Goal: Task Accomplishment & Management: Manage account settings

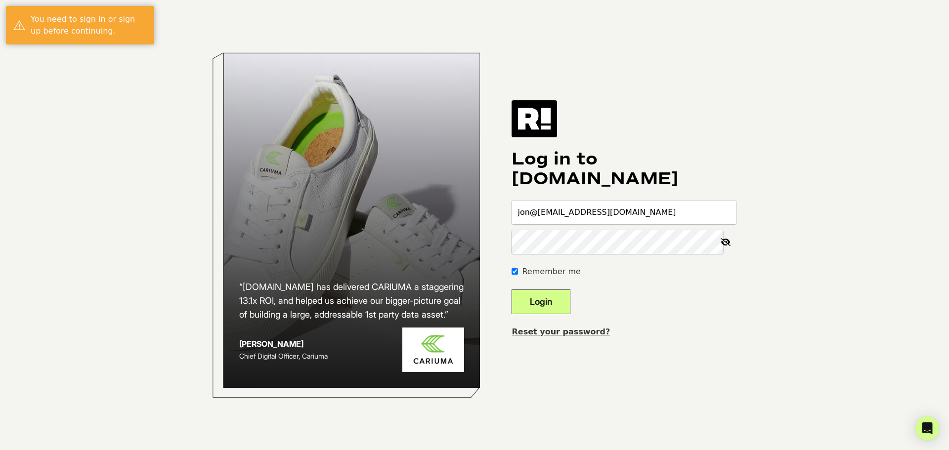
click at [570, 301] on button "Login" at bounding box center [540, 302] width 59 height 25
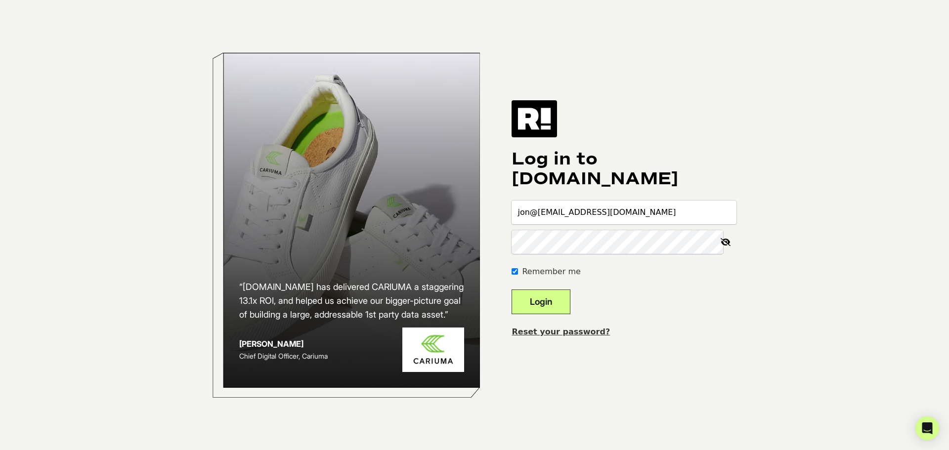
click at [697, 300] on form "jon@banyanhill@directamg.com Remember me Login" at bounding box center [623, 258] width 225 height 114
drag, startPoint x: 544, startPoint y: 212, endPoint x: 704, endPoint y: 213, distance: 160.1
click at [705, 213] on input "jon@banyanhill@directamg.com" at bounding box center [623, 213] width 225 height 24
drag, startPoint x: 668, startPoint y: 339, endPoint x: 664, endPoint y: 333, distance: 6.7
click at [668, 339] on div "Log in to Retention.com jon Remember me Login Reset your password?" at bounding box center [623, 224] width 225 height 249
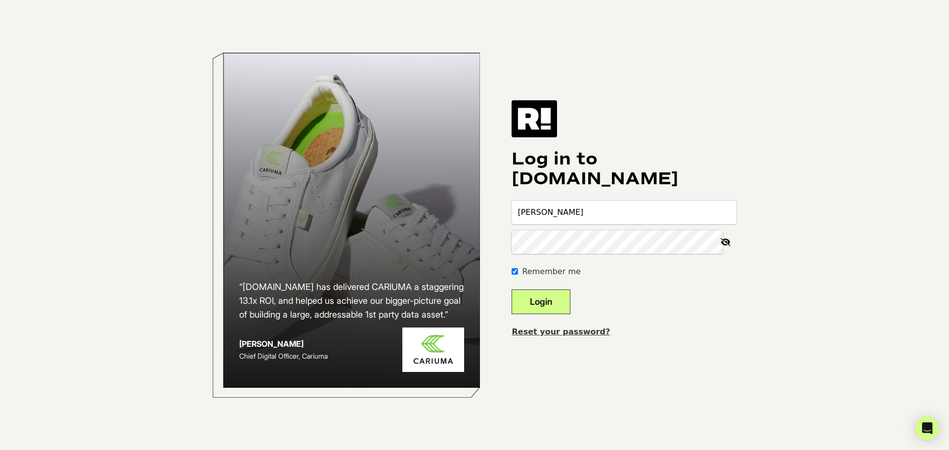
click at [570, 302] on button "Login" at bounding box center [540, 302] width 59 height 25
drag, startPoint x: 902, startPoint y: 291, endPoint x: 821, endPoint y: 245, distance: 93.4
click at [896, 286] on body "“Retention.com has delivered CARIUMA a staggering 13.1x ROI, and helped us achi…" at bounding box center [474, 225] width 949 height 450
click at [511, 350] on div at bounding box center [511, 350] width 0 height 0
drag, startPoint x: 587, startPoint y: 211, endPoint x: 592, endPoint y: 211, distance: 5.5
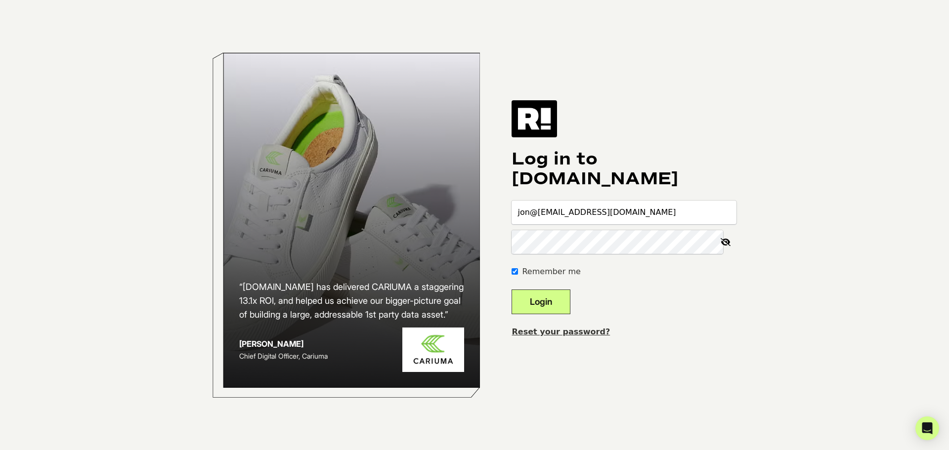
click at [592, 211] on input "jon@banyanhill@directamg.com" at bounding box center [623, 213] width 225 height 24
click at [549, 211] on input "jon@banyanhill@directamg.com" at bounding box center [623, 213] width 225 height 24
type input "jon+banyanhill@directamg.com"
click at [562, 304] on button "Login" at bounding box center [540, 302] width 59 height 25
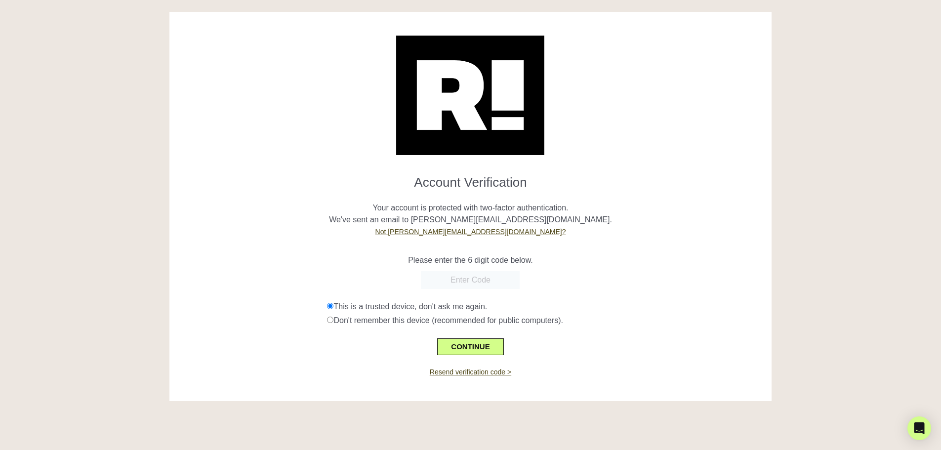
click at [472, 277] on input "text" at bounding box center [470, 280] width 99 height 18
click at [464, 279] on input "text" at bounding box center [470, 280] width 99 height 18
type input "209300"
click at [479, 349] on button "CONTINUE" at bounding box center [470, 346] width 66 height 17
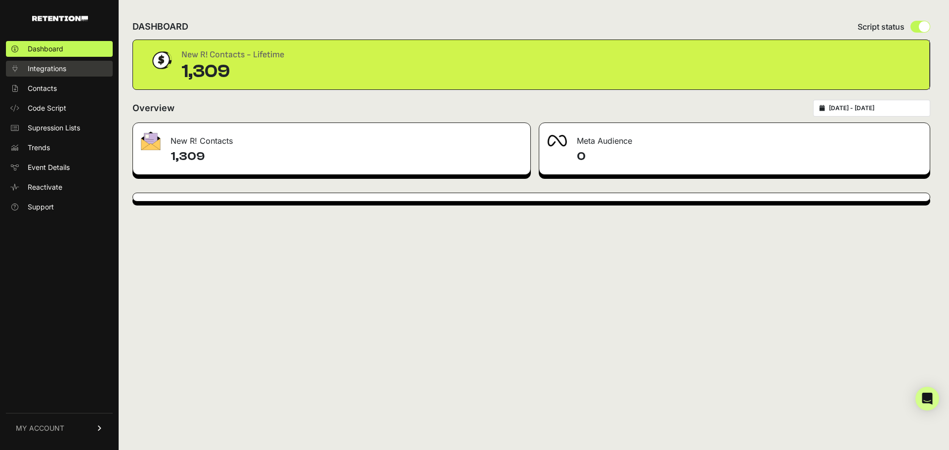
click at [61, 63] on link "Integrations" at bounding box center [59, 69] width 107 height 16
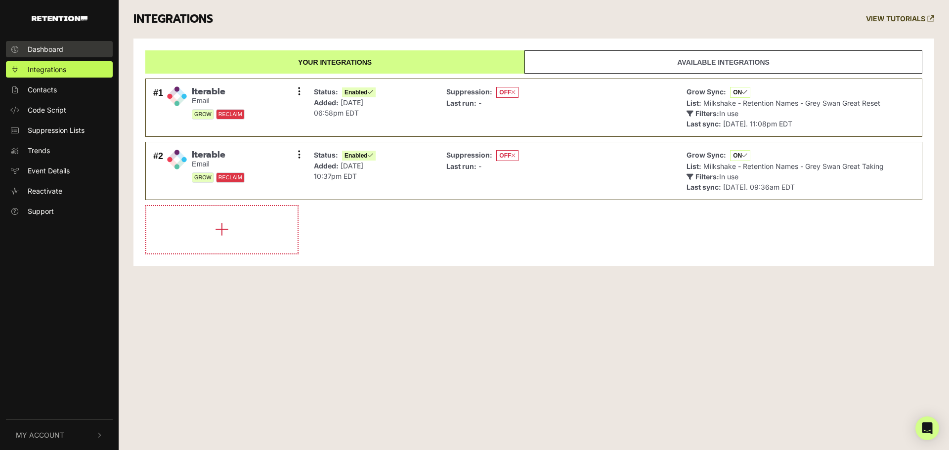
click at [43, 50] on span "Dashboard" at bounding box center [46, 49] width 36 height 10
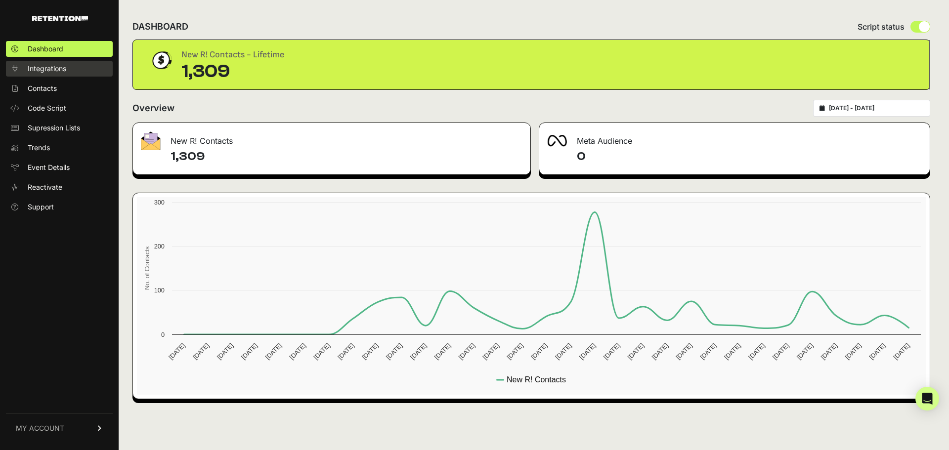
click at [49, 72] on span "Integrations" at bounding box center [47, 69] width 39 height 10
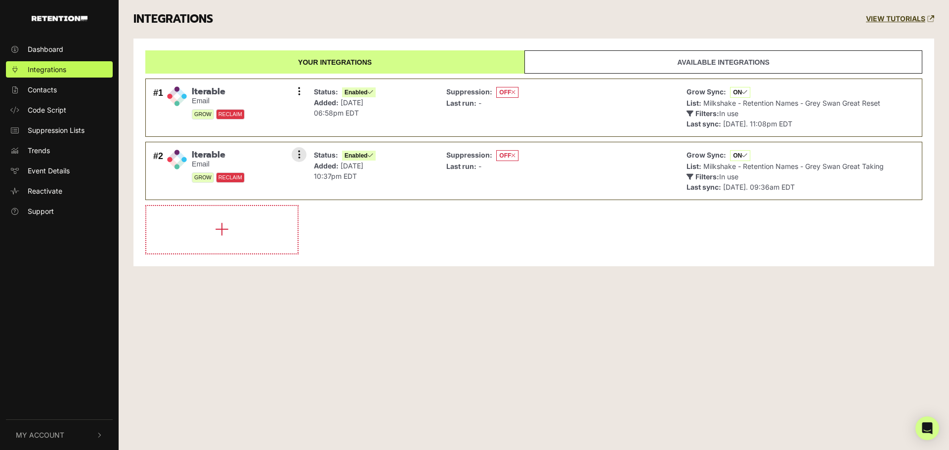
click at [405, 174] on div "Status: Enabled Added: [DATE] 10:37pm EDT" at bounding box center [372, 170] width 127 height 47
click at [300, 154] on button at bounding box center [298, 154] width 15 height 15
click at [356, 386] on div "Dashboard Integrations Contacts Code Script Suppression Lists Trends Event Deta…" at bounding box center [474, 225] width 949 height 450
click at [644, 62] on link "Available integrations" at bounding box center [723, 61] width 398 height 23
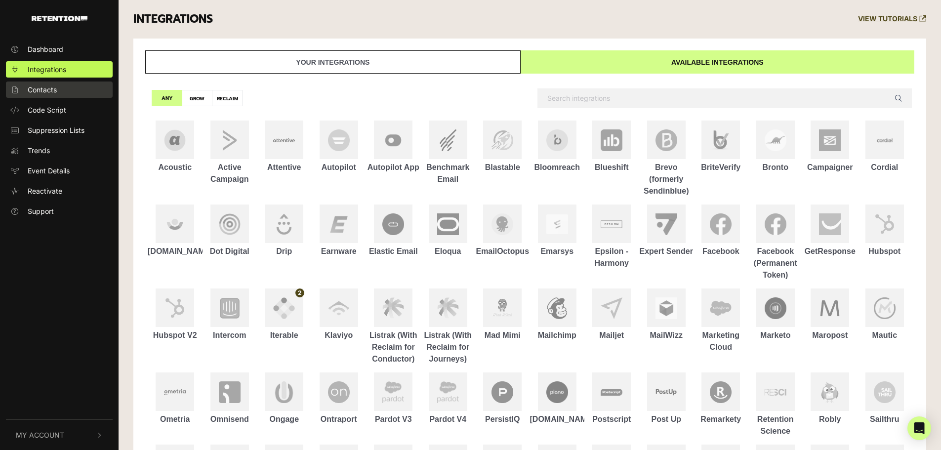
click at [41, 89] on span "Contacts" at bounding box center [42, 89] width 29 height 10
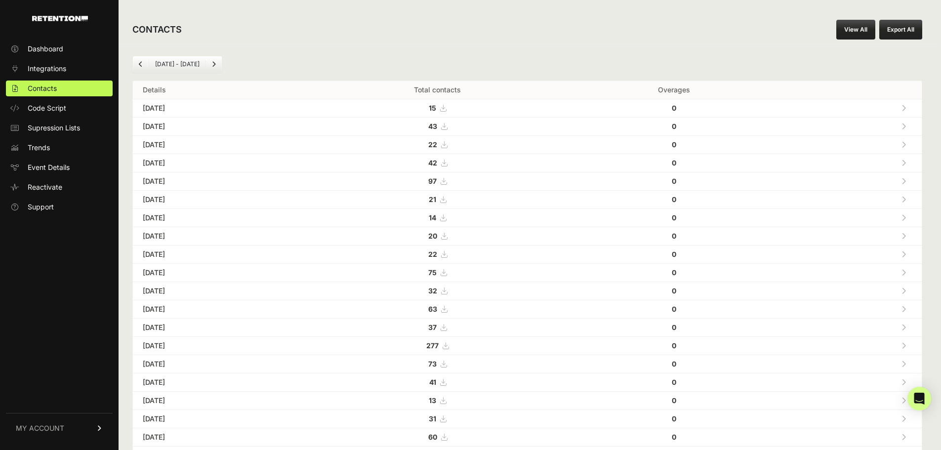
click at [447, 125] on icon at bounding box center [444, 126] width 6 height 7
